Goal: Task Accomplishment & Management: Use online tool/utility

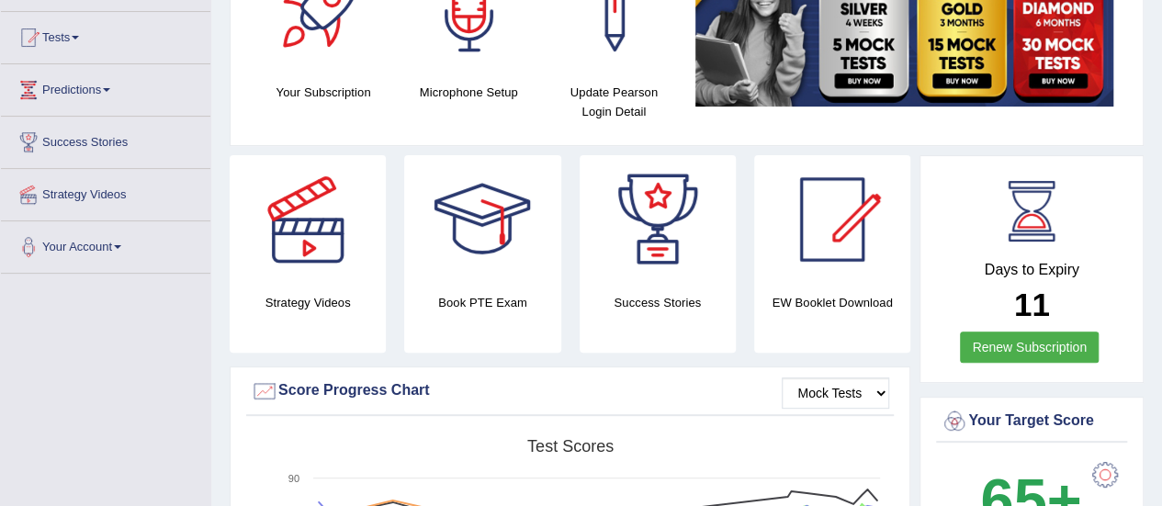
scroll to position [92, 0]
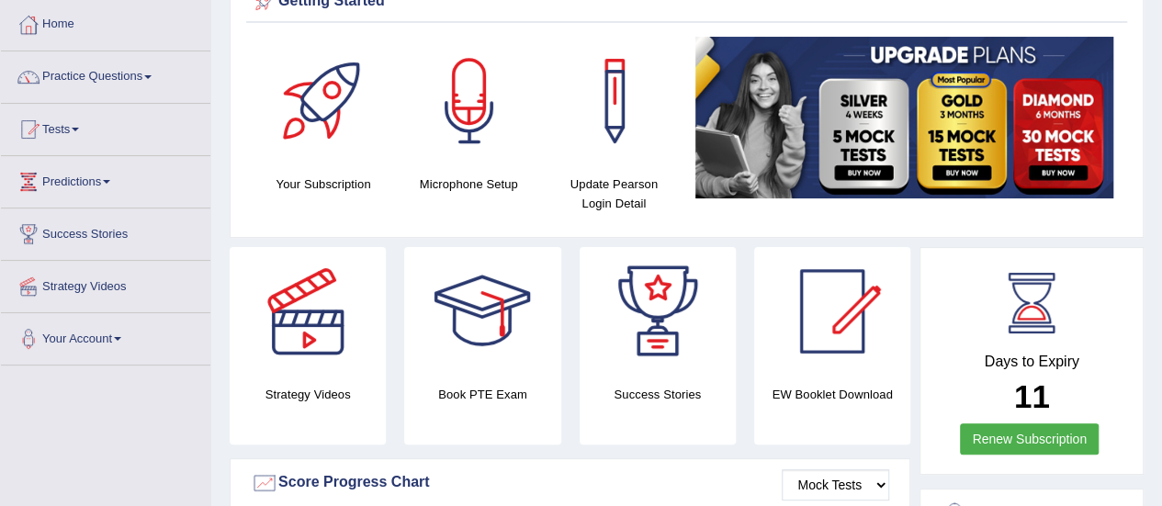
click at [89, 134] on link "Tests" at bounding box center [105, 127] width 209 height 46
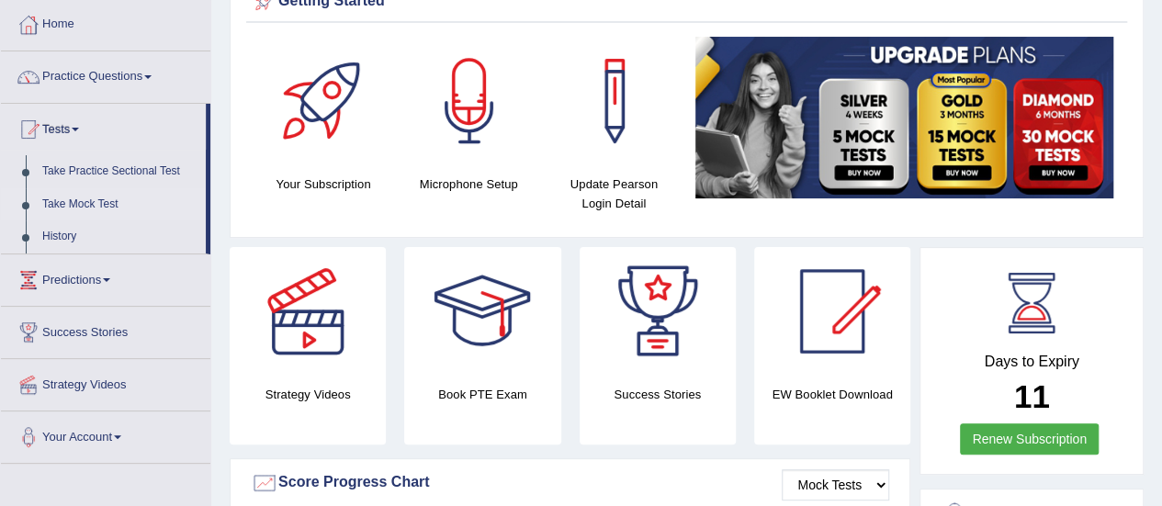
click at [118, 199] on link "Take Mock Test" at bounding box center [120, 204] width 172 height 33
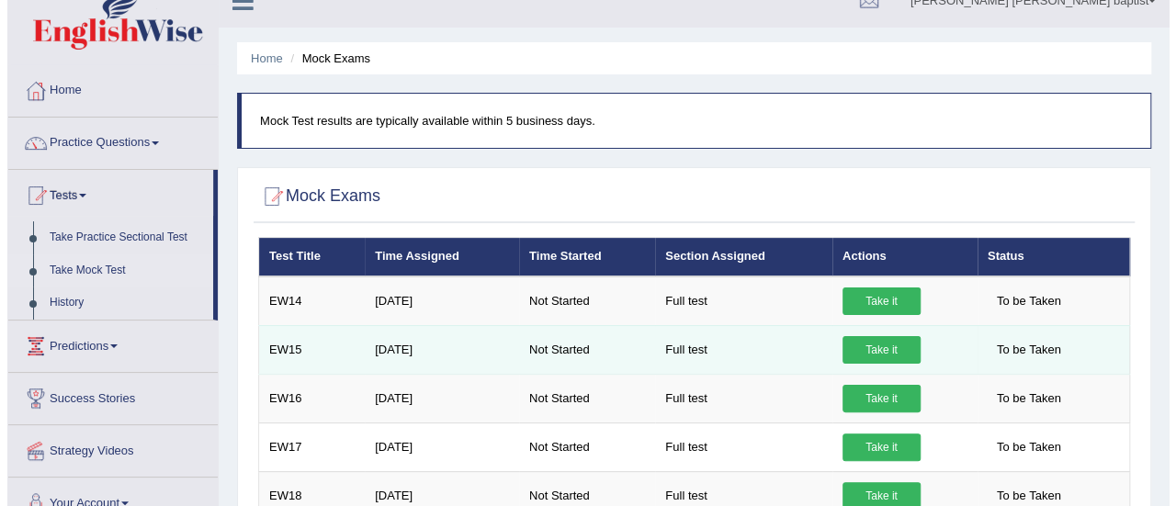
scroll to position [92, 0]
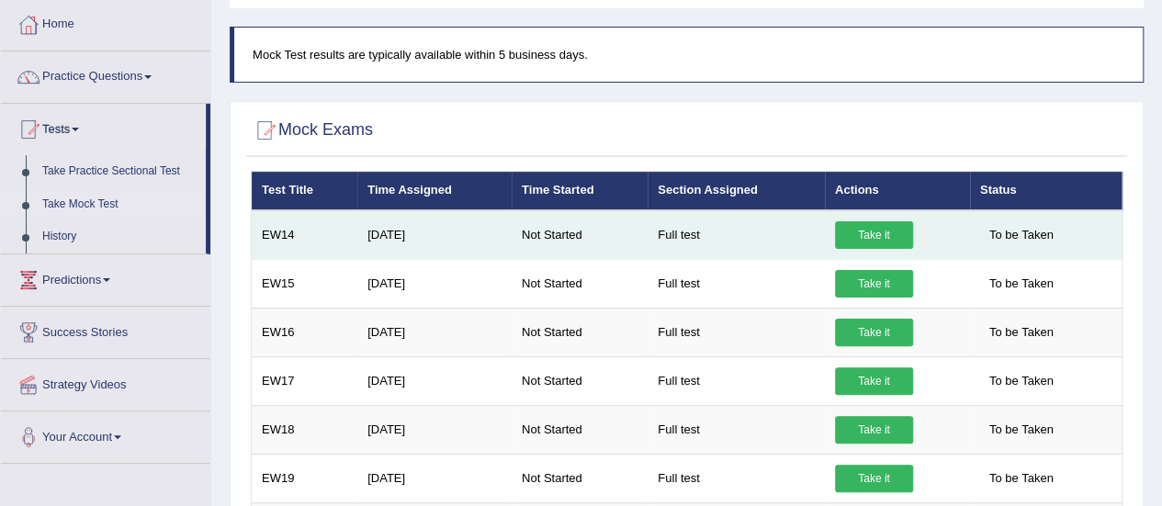
click at [860, 232] on link "Take it" at bounding box center [874, 235] width 78 height 28
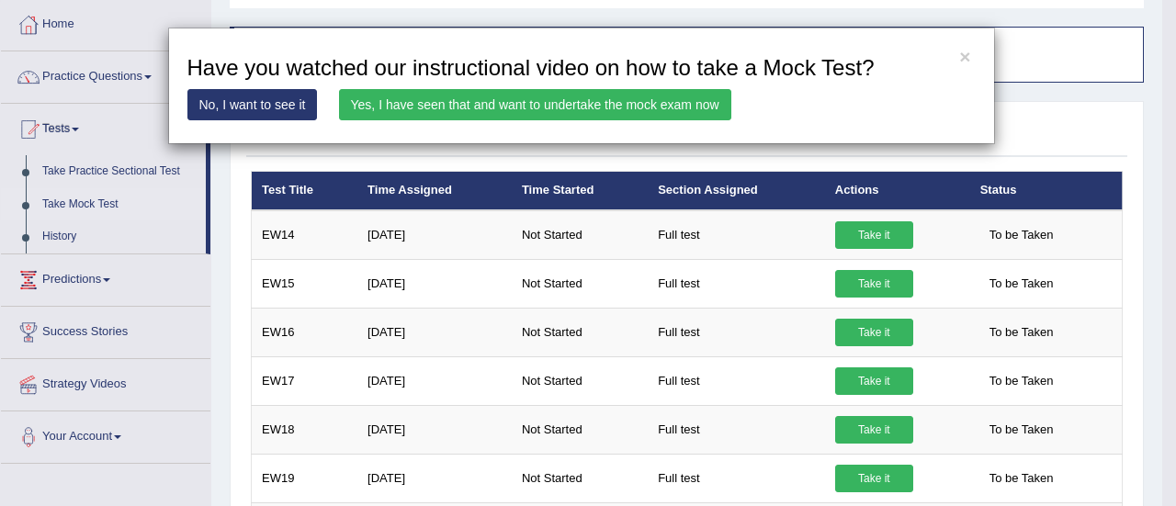
click at [579, 107] on link "Yes, I have seen that and want to undertake the mock exam now" at bounding box center [535, 104] width 392 height 31
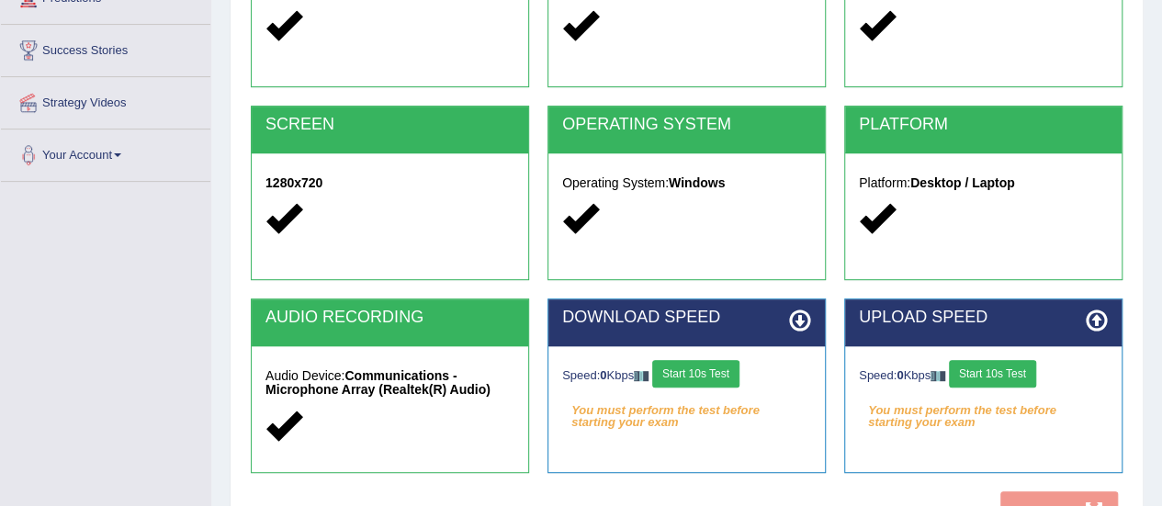
scroll to position [367, 0]
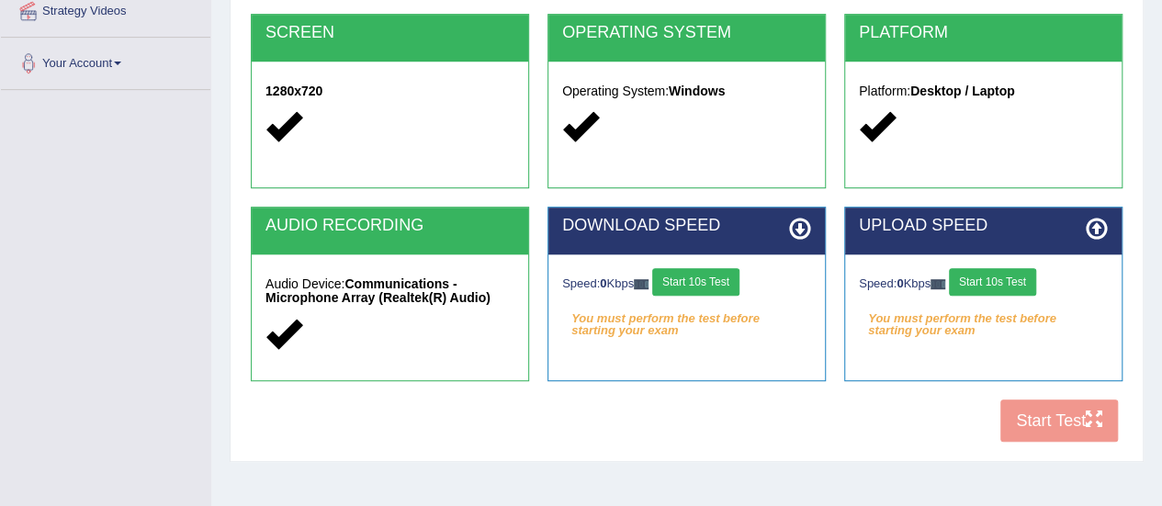
click at [720, 274] on button "Start 10s Test" at bounding box center [695, 282] width 87 height 28
click at [992, 287] on button "Start 10s Test" at bounding box center [992, 282] width 87 height 28
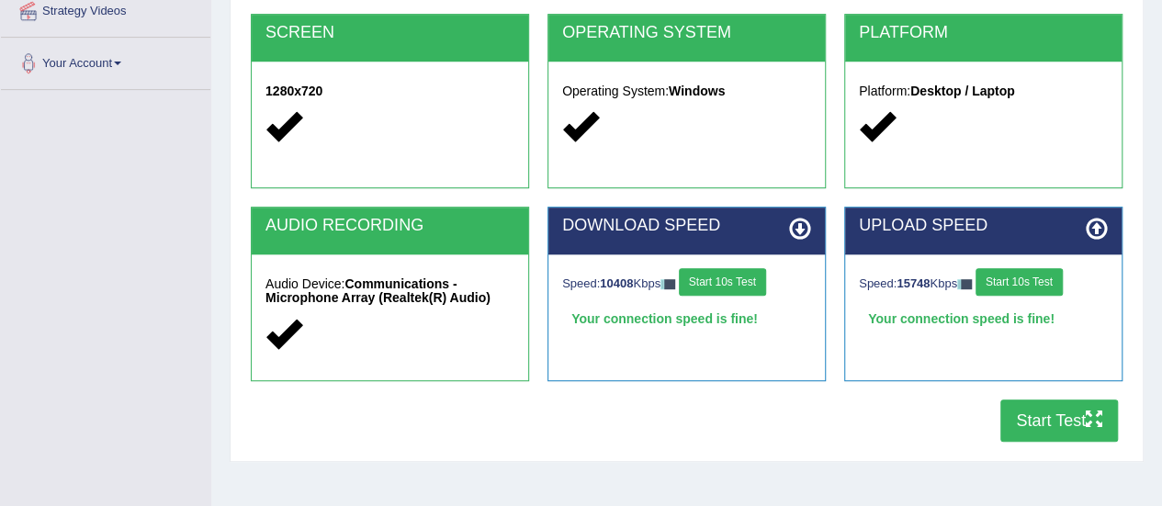
click at [1039, 418] on button "Start Test" at bounding box center [1059, 421] width 118 height 42
